Goal: Information Seeking & Learning: Learn about a topic

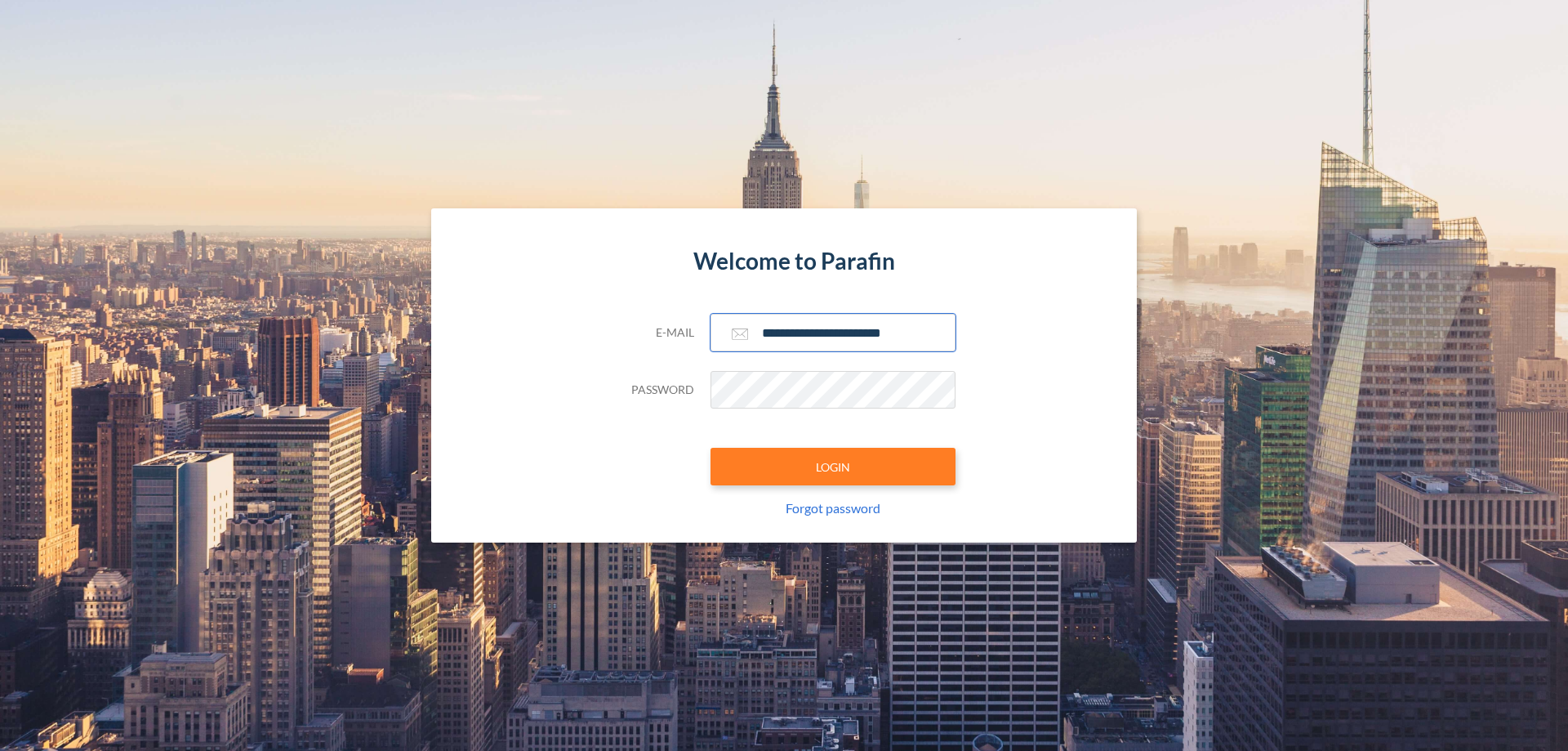
type input "**********"
click at [833, 466] on button "LOGIN" at bounding box center [833, 466] width 245 height 37
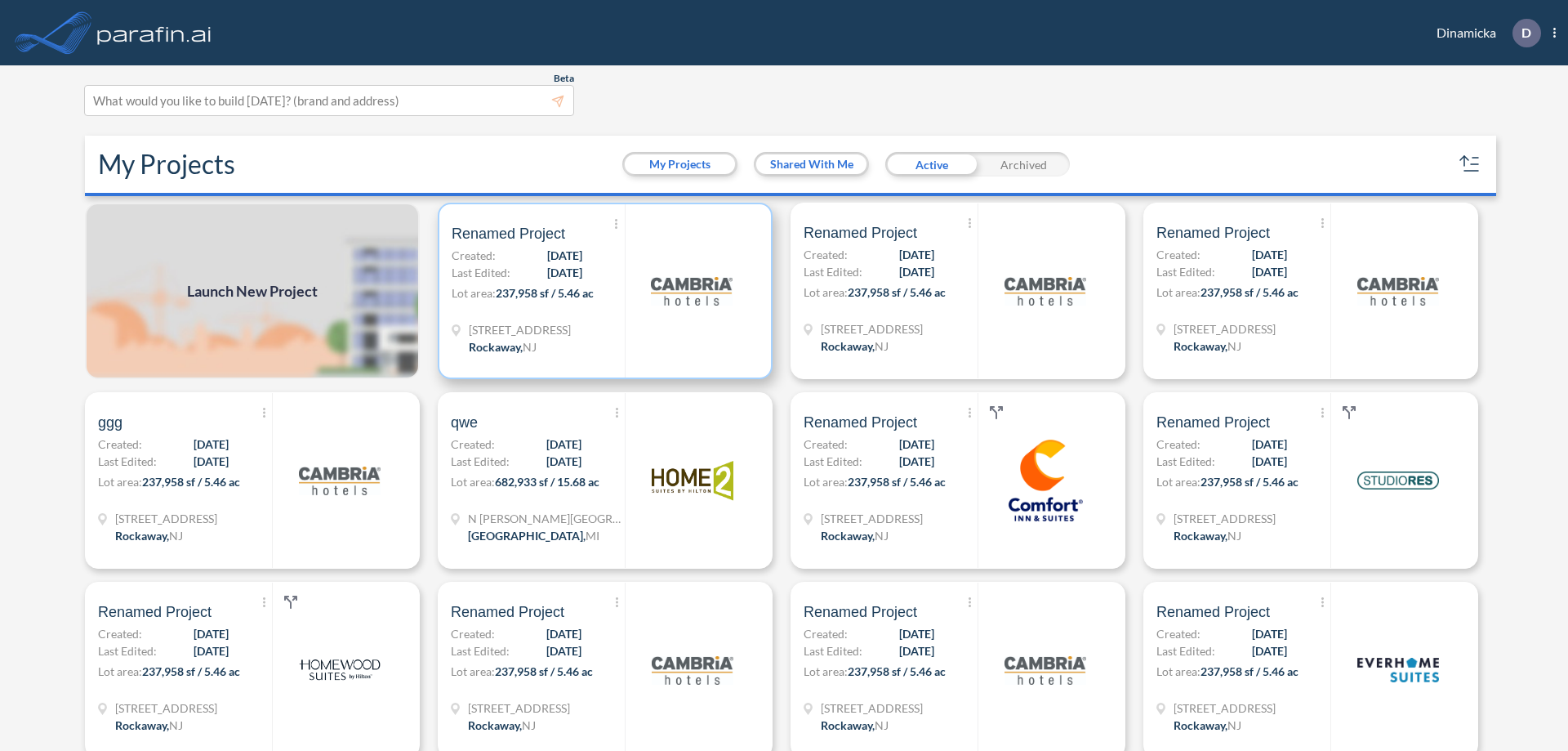
scroll to position [4, 0]
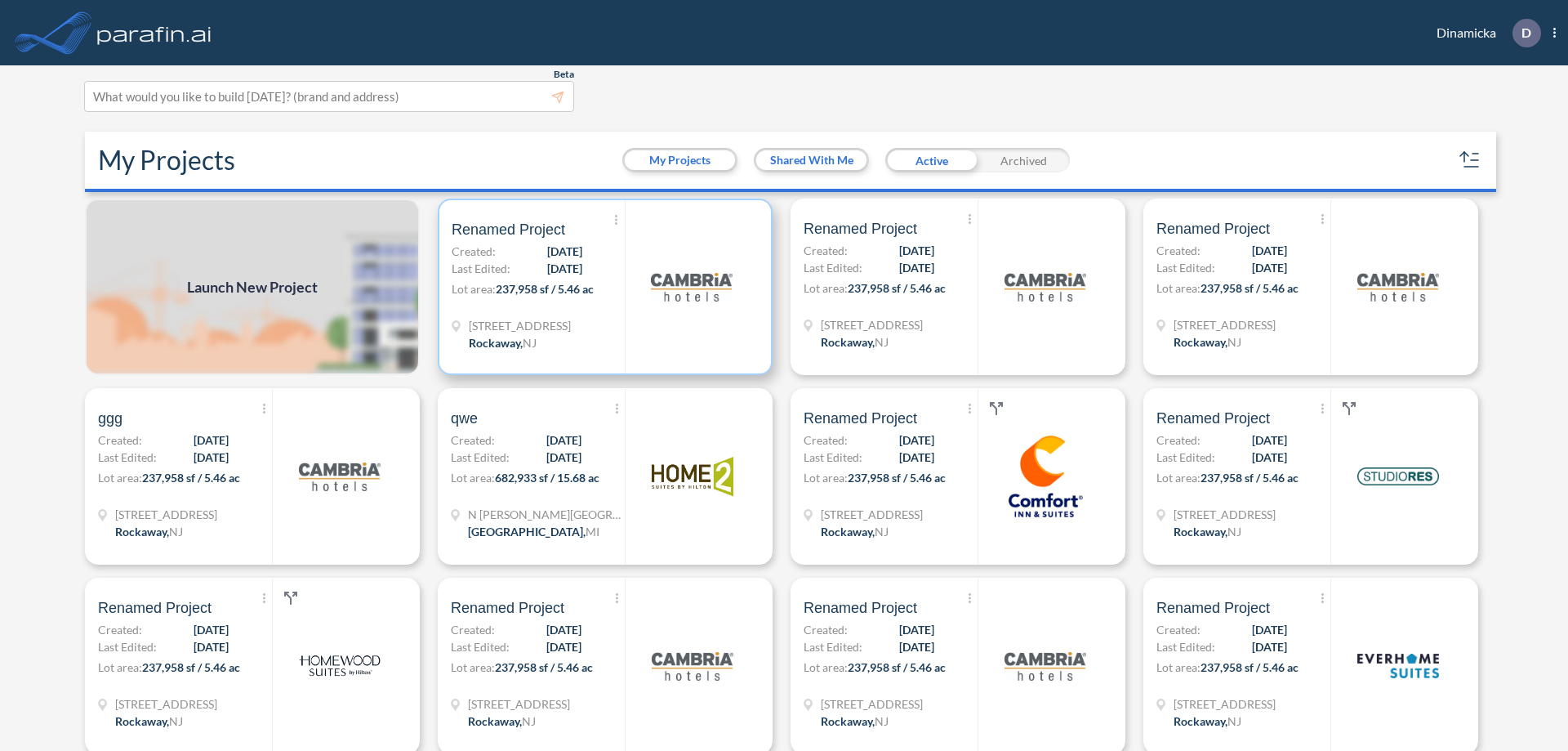
click at [602, 287] on p "Lot area: 237,958 sf / 5.46 ac" at bounding box center [537, 291] width 173 height 23
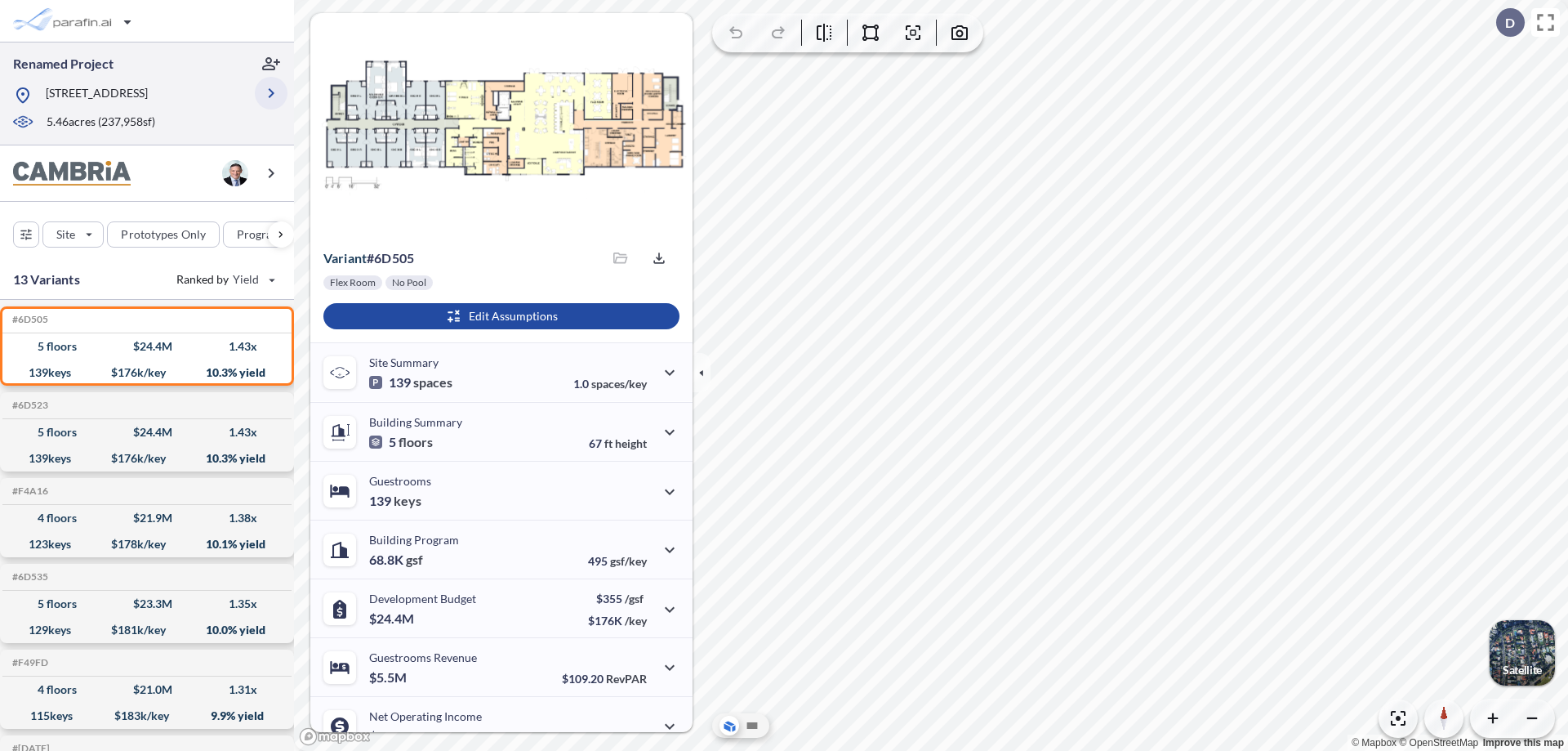
click at [271, 93] on icon "button" at bounding box center [271, 93] width 20 height 20
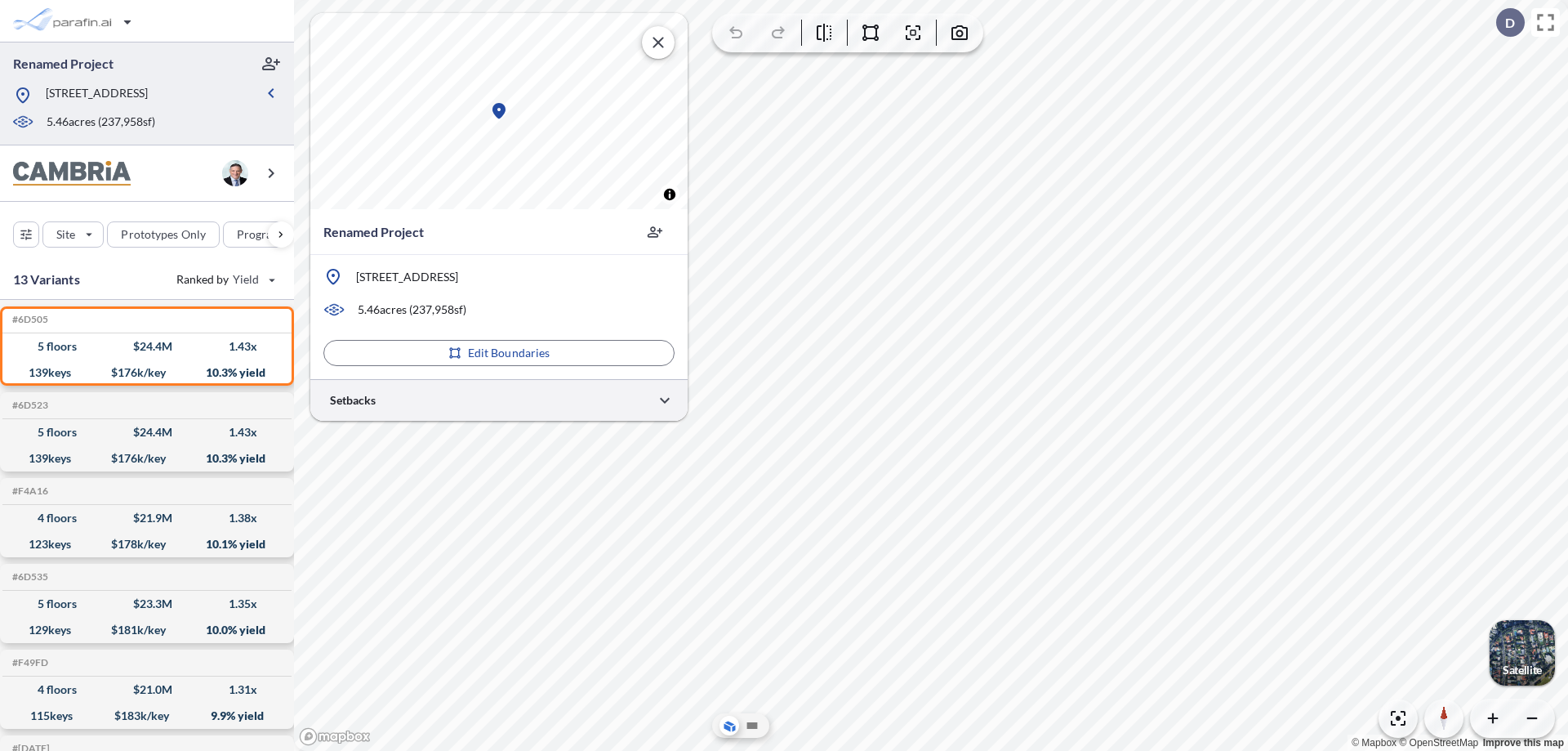
click at [499, 400] on div at bounding box center [498, 400] width 377 height 41
